Goal: Task Accomplishment & Management: Use online tool/utility

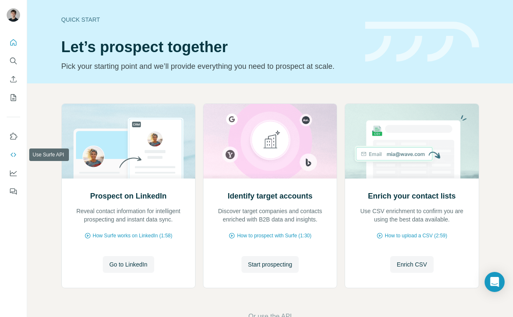
click at [13, 154] on icon "Use Surfe API" at bounding box center [13, 155] width 8 height 8
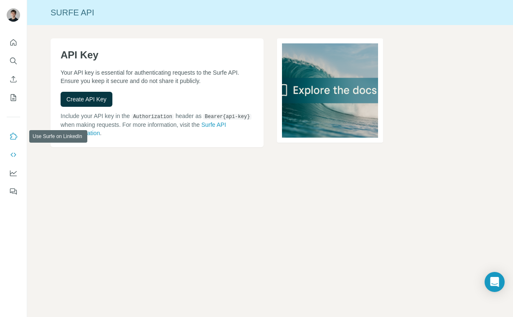
click at [12, 131] on button "Use Surfe on LinkedIn" at bounding box center [13, 136] width 13 height 15
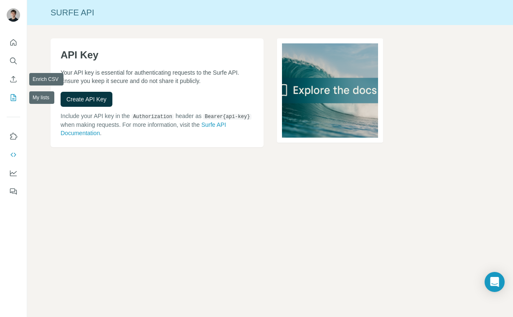
click at [13, 93] on button "My lists" at bounding box center [13, 97] width 13 height 15
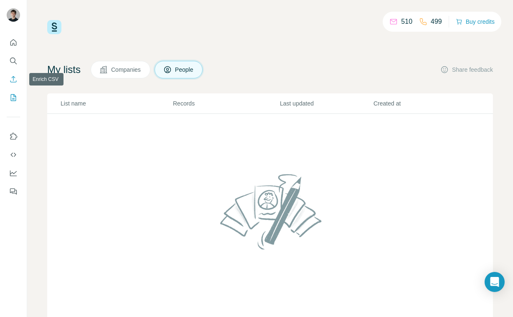
click at [13, 79] on icon "Enrich CSV" at bounding box center [13, 79] width 8 height 8
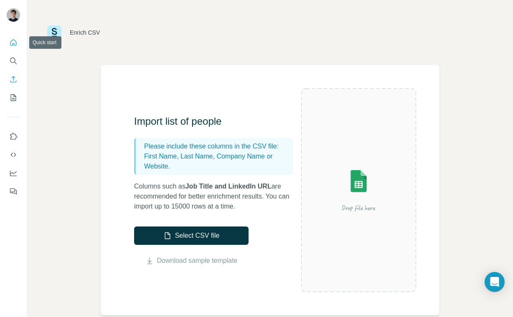
click at [13, 40] on icon "Quick start" at bounding box center [13, 42] width 8 height 8
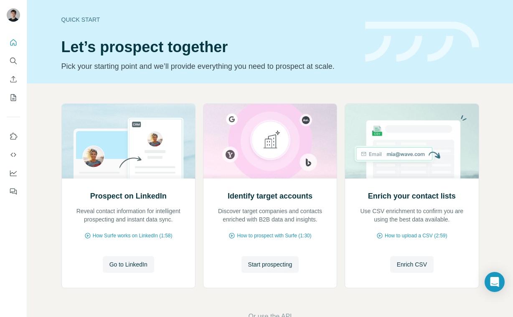
scroll to position [25, 0]
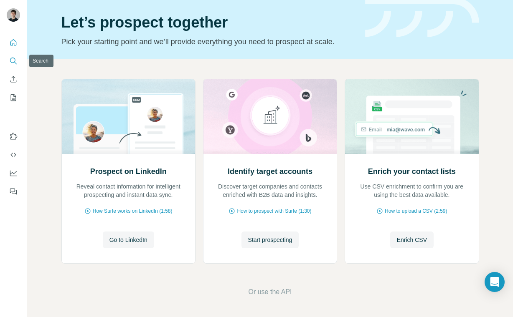
click at [10, 59] on icon "Search" at bounding box center [13, 61] width 8 height 8
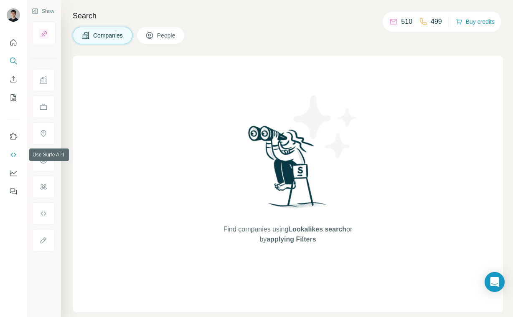
click at [10, 153] on icon "Use Surfe API" at bounding box center [13, 155] width 8 height 8
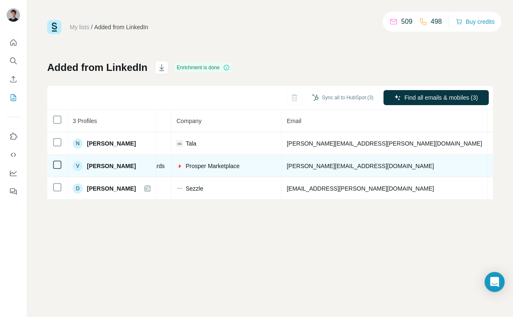
scroll to position [0, 254]
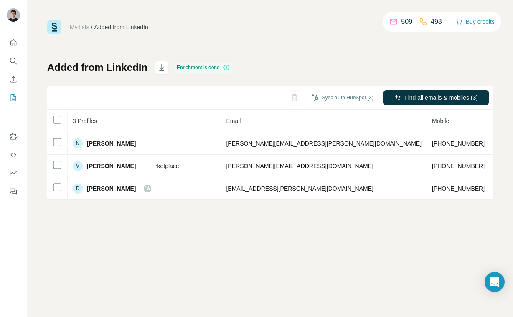
click at [327, 293] on div "My lists / Added from LinkedIn 509 498 Buy credits Added from LinkedIn Enrichme…" at bounding box center [270, 158] width 486 height 317
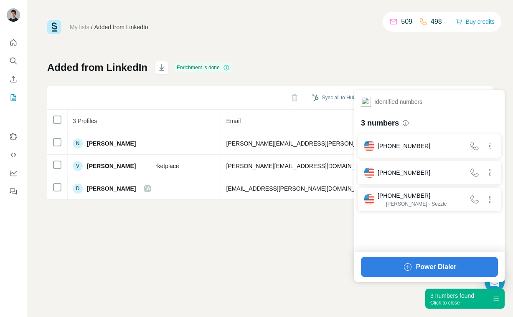
click at [481, 305] on div "3 numbers found Click to close" at bounding box center [464, 299] width 79 height 20
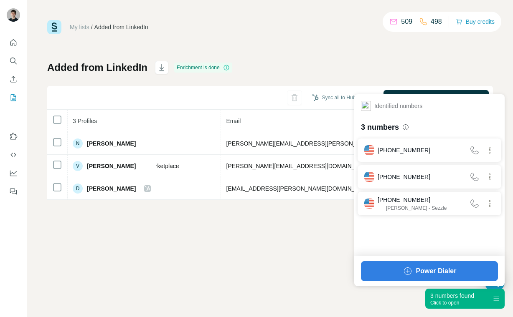
click at [494, 301] on icon at bounding box center [496, 299] width 7 height 7
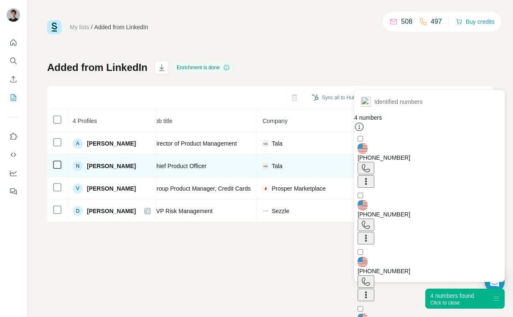
scroll to position [0, 121]
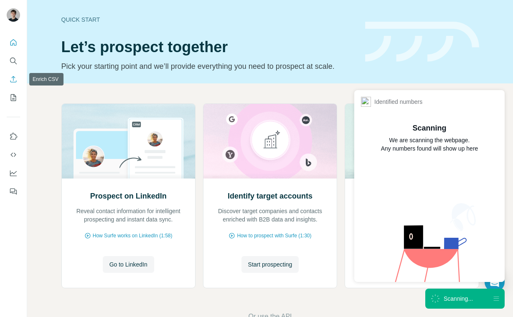
click at [14, 78] on icon "Enrich CSV" at bounding box center [13, 79] width 8 height 8
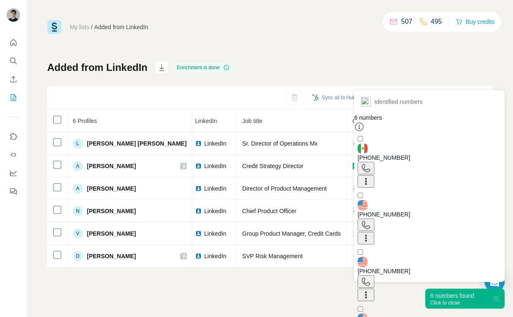
scroll to position [43, 0]
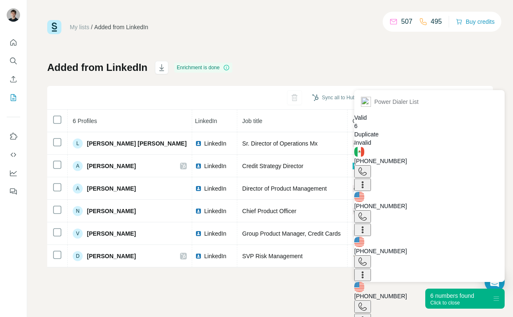
click at [474, 294] on div "6 numbers found" at bounding box center [452, 296] width 44 height 8
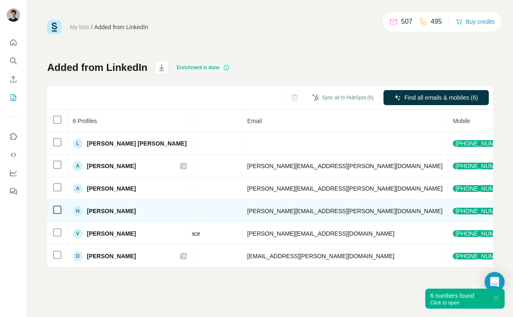
scroll to position [0, 0]
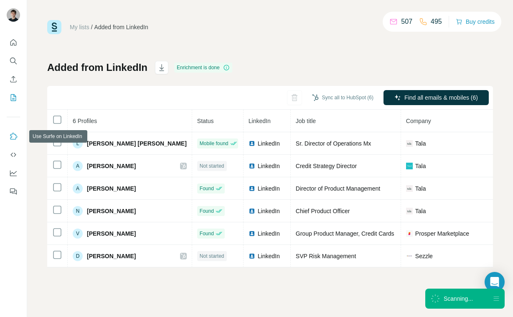
click at [14, 136] on icon "Use Surfe on LinkedIn" at bounding box center [13, 136] width 8 height 8
